Goal: Information Seeking & Learning: Learn about a topic

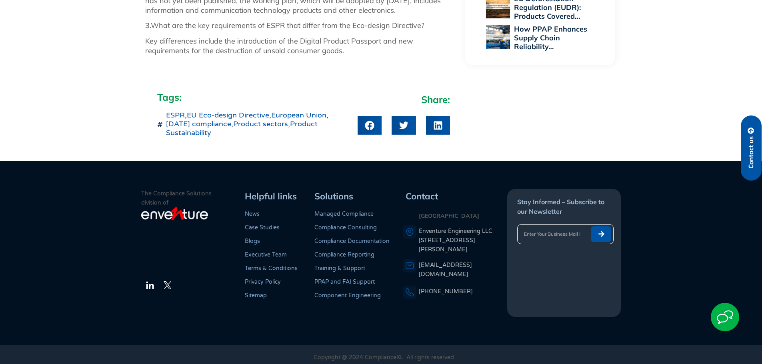
scroll to position [800, 0]
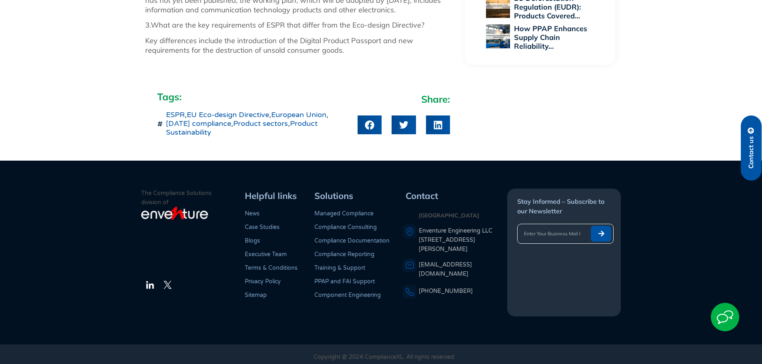
click at [530, 233] on input "email" at bounding box center [551, 234] width 69 height 16
click at [601, 234] on icon "submit" at bounding box center [601, 234] width 6 height 6
click at [540, 237] on input "Wenda Van Uffelen" at bounding box center [551, 234] width 69 height 16
click at [577, 234] on input "Wenda Van Uffelen" at bounding box center [551, 234] width 69 height 16
drag, startPoint x: 575, startPoint y: 234, endPoint x: 462, endPoint y: 234, distance: 113.2
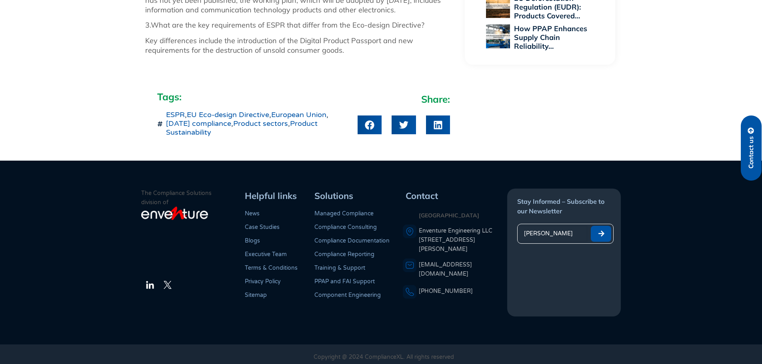
click at [462, 234] on div "The Compliance Solutions division of LinkedIn Twitter Helpful links News Case S…" at bounding box center [381, 253] width 480 height 128
type input "wenda.vanuffelen@tuv-a.com"
click at [595, 234] on span "Submit" at bounding box center [599, 234] width 17 height 8
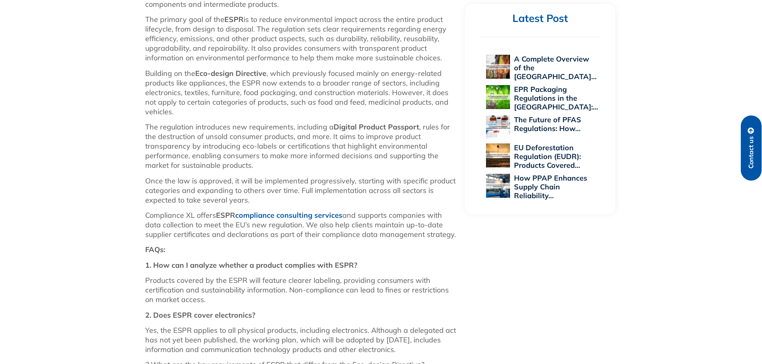
scroll to position [440, 0]
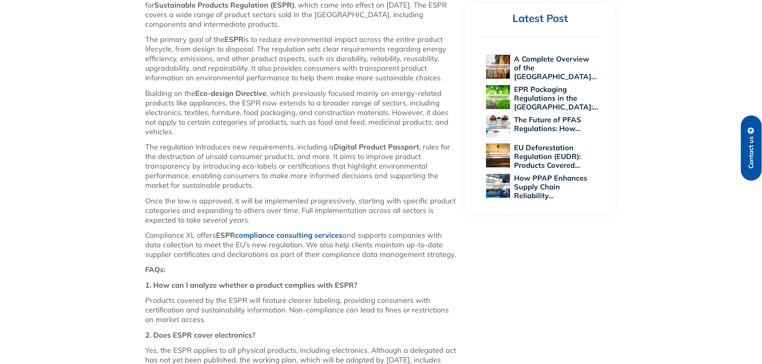
click at [306, 236] on link "compliance consulting services" at bounding box center [288, 235] width 107 height 9
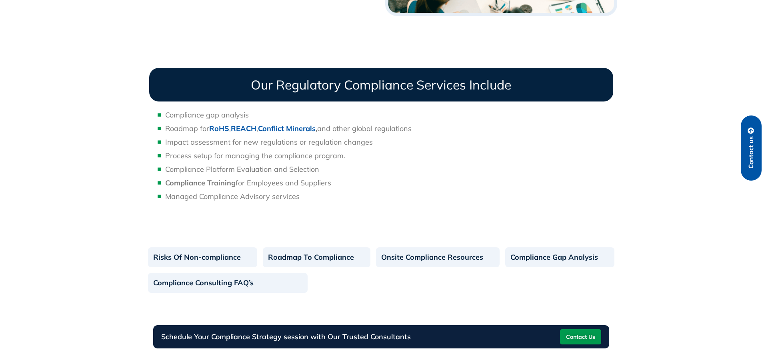
scroll to position [440, 0]
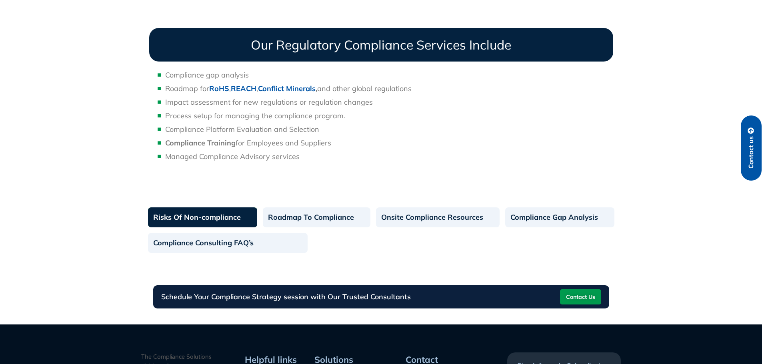
click at [200, 216] on link "Risks Of Non-compliance" at bounding box center [202, 218] width 109 height 20
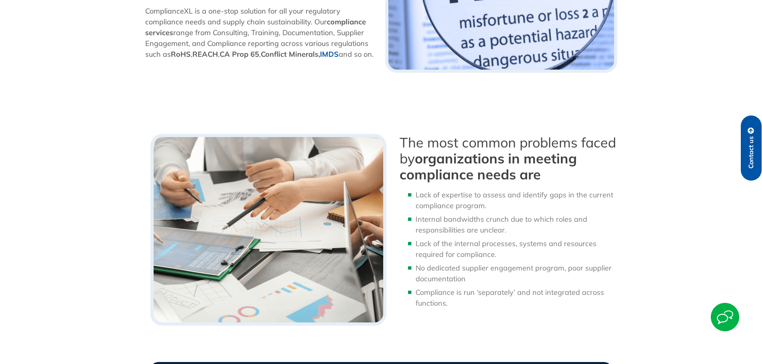
scroll to position [400, 0]
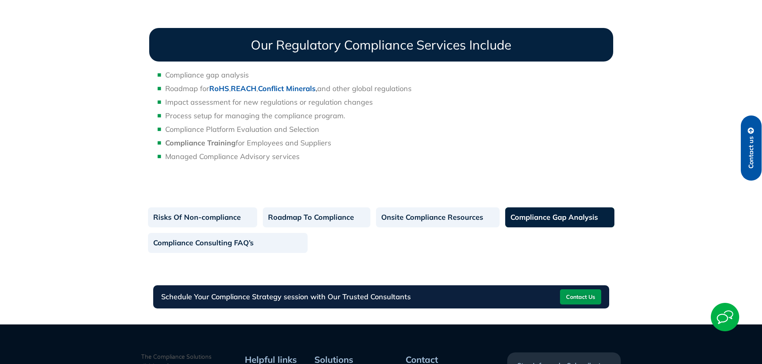
click at [540, 216] on link "Compliance Gap Analysis" at bounding box center [559, 218] width 109 height 20
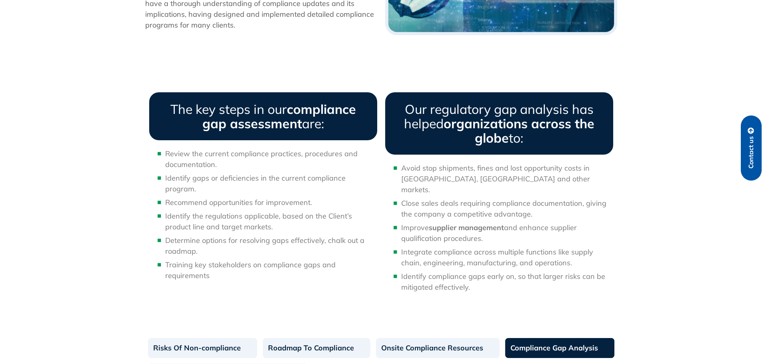
scroll to position [400, 0]
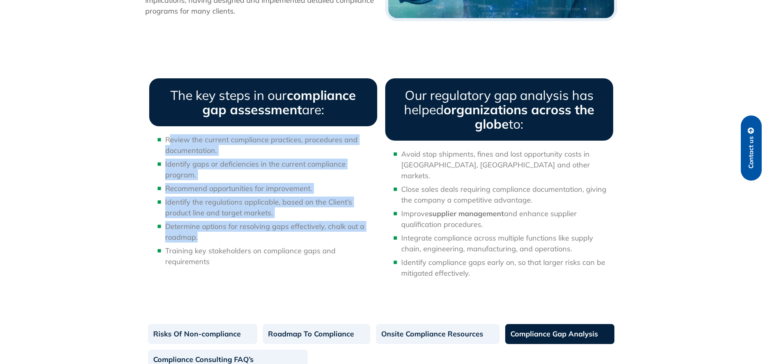
drag, startPoint x: 170, startPoint y: 140, endPoint x: 238, endPoint y: 227, distance: 110.3
click at [238, 227] on ul "Review the current compliance practices, procedures and documentation. Identify…" at bounding box center [263, 200] width 228 height 133
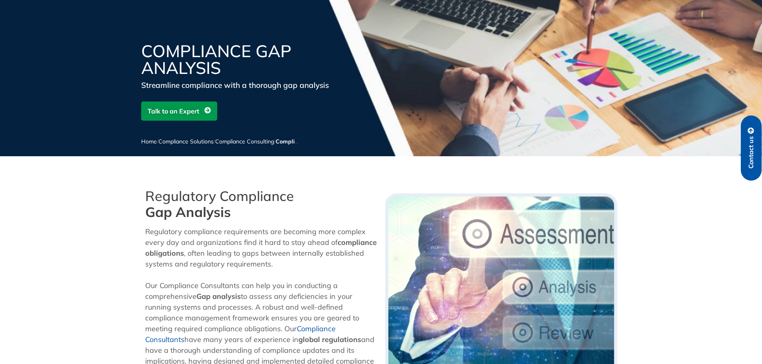
scroll to position [0, 0]
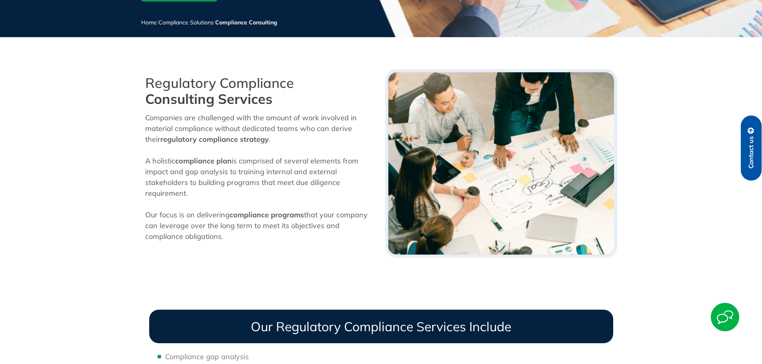
scroll to position [80, 0]
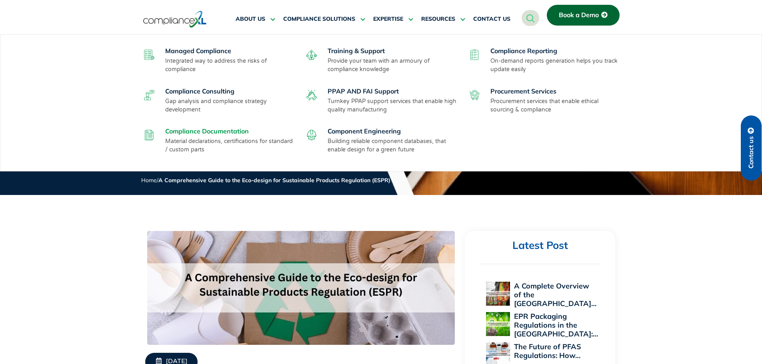
click at [192, 131] on link "Compliance Documentation" at bounding box center [207, 131] width 84 height 8
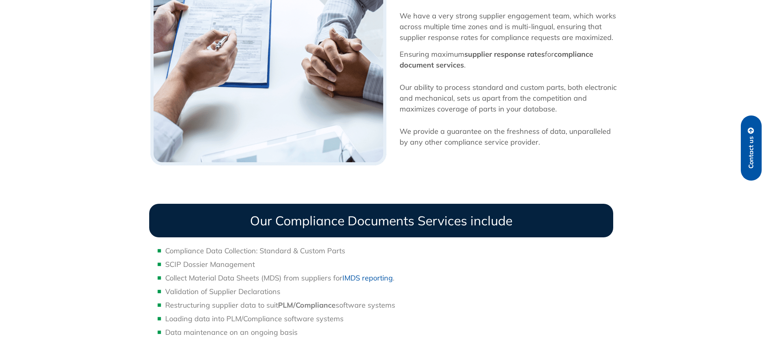
scroll to position [600, 0]
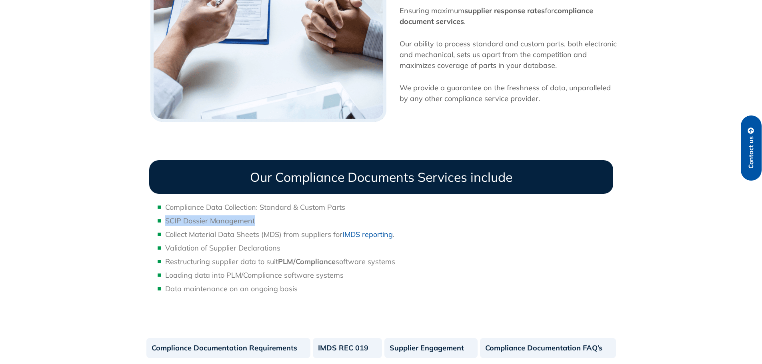
drag, startPoint x: 246, startPoint y: 226, endPoint x: 158, endPoint y: 220, distance: 88.2
click at [165, 220] on li "SCIP Dossier Management" at bounding box center [389, 221] width 448 height 11
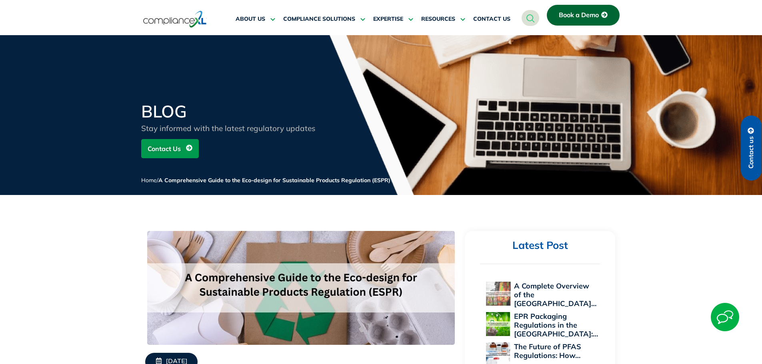
click at [531, 289] on link "A Complete Overview of the [GEOGRAPHIC_DATA]…" at bounding box center [555, 295] width 82 height 27
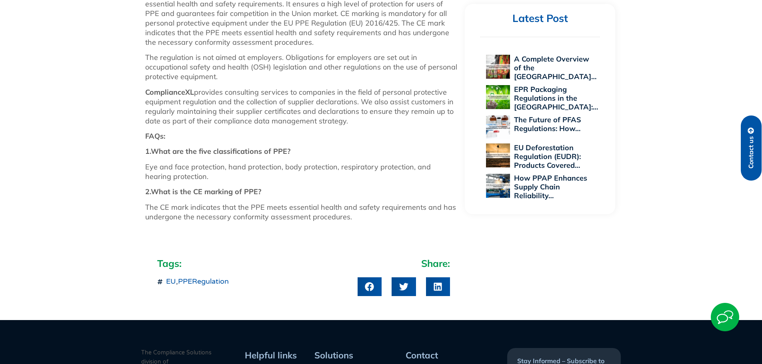
scroll to position [440, 0]
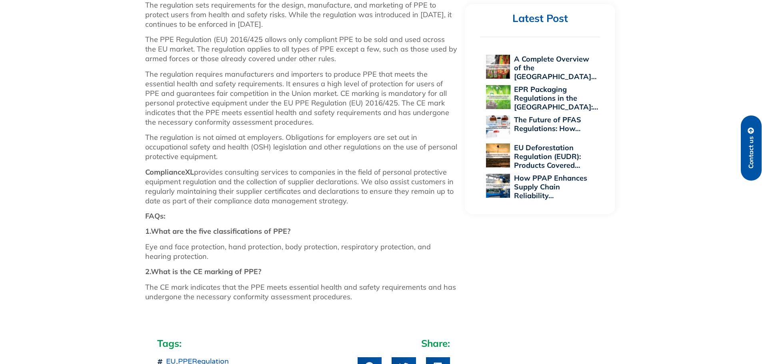
click at [526, 94] on link "EPR Packaging Regulations in the [GEOGRAPHIC_DATA]:…" at bounding box center [556, 98] width 84 height 27
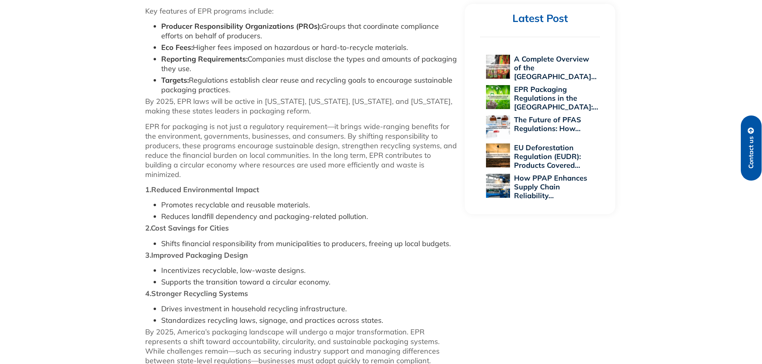
scroll to position [680, 0]
